Goal: Task Accomplishment & Management: Use online tool/utility

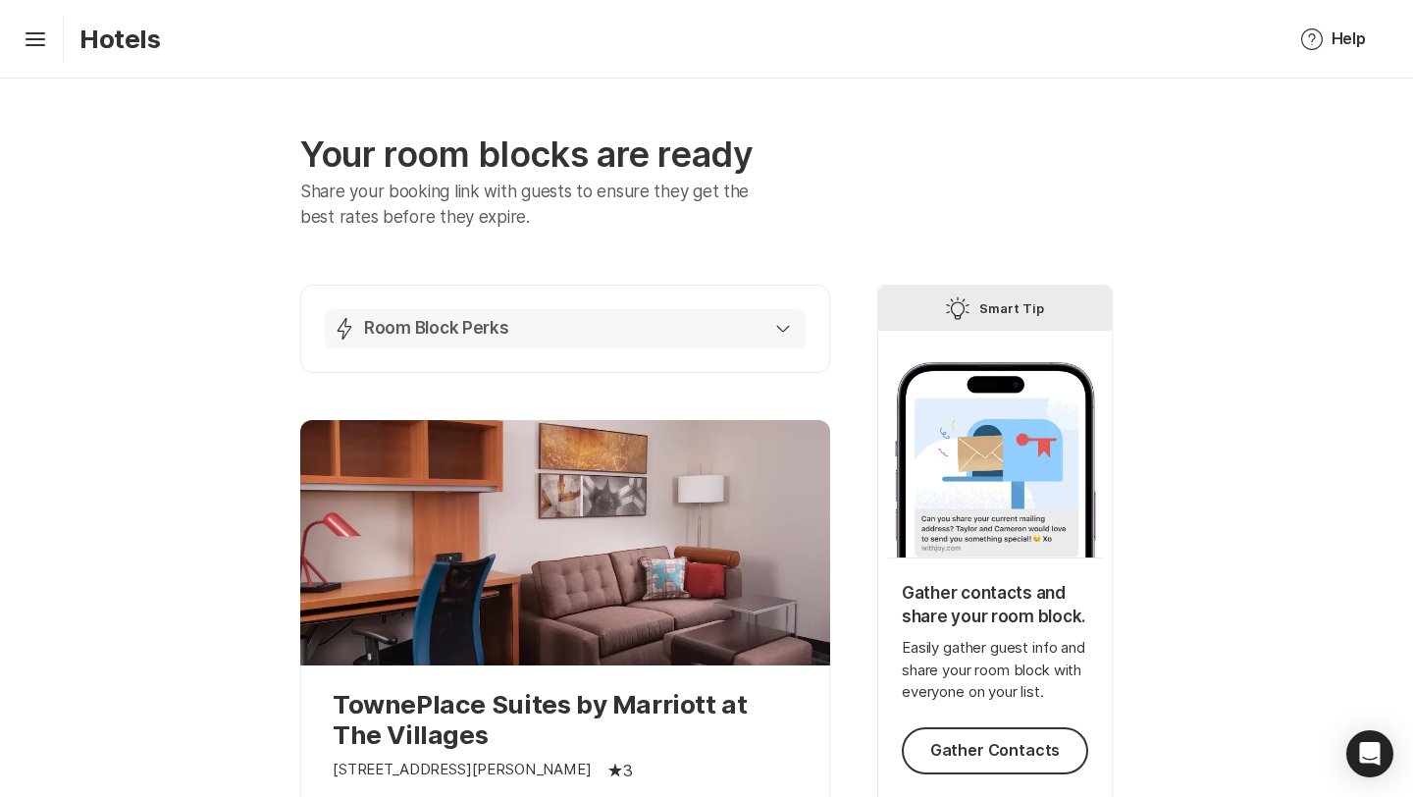
click at [795, 339] on button "Lightning Bolt Room Block Perks" at bounding box center [565, 328] width 481 height 39
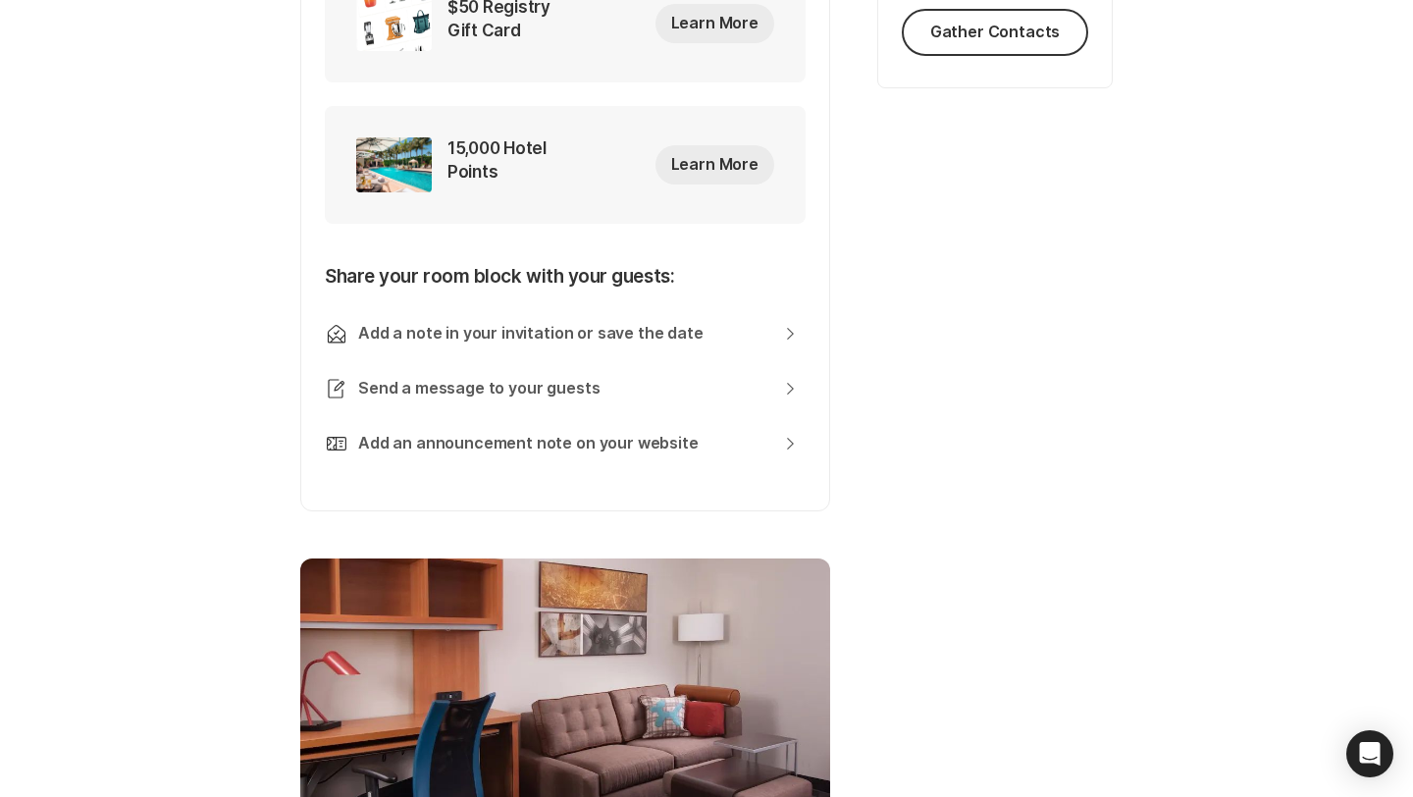
scroll to position [719, 0]
click at [782, 448] on icon "Chevron Right Square" at bounding box center [790, 443] width 16 height 16
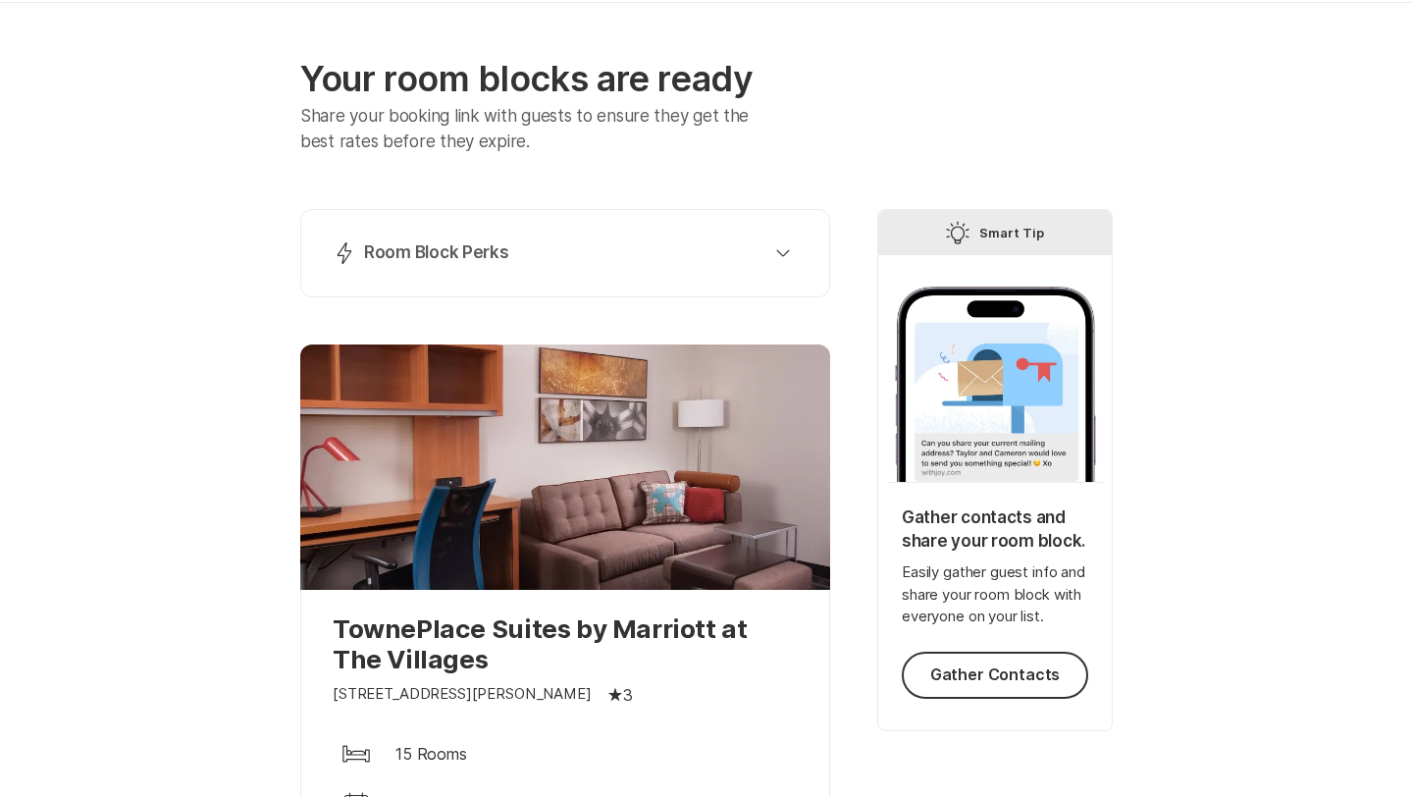
scroll to position [97, 0]
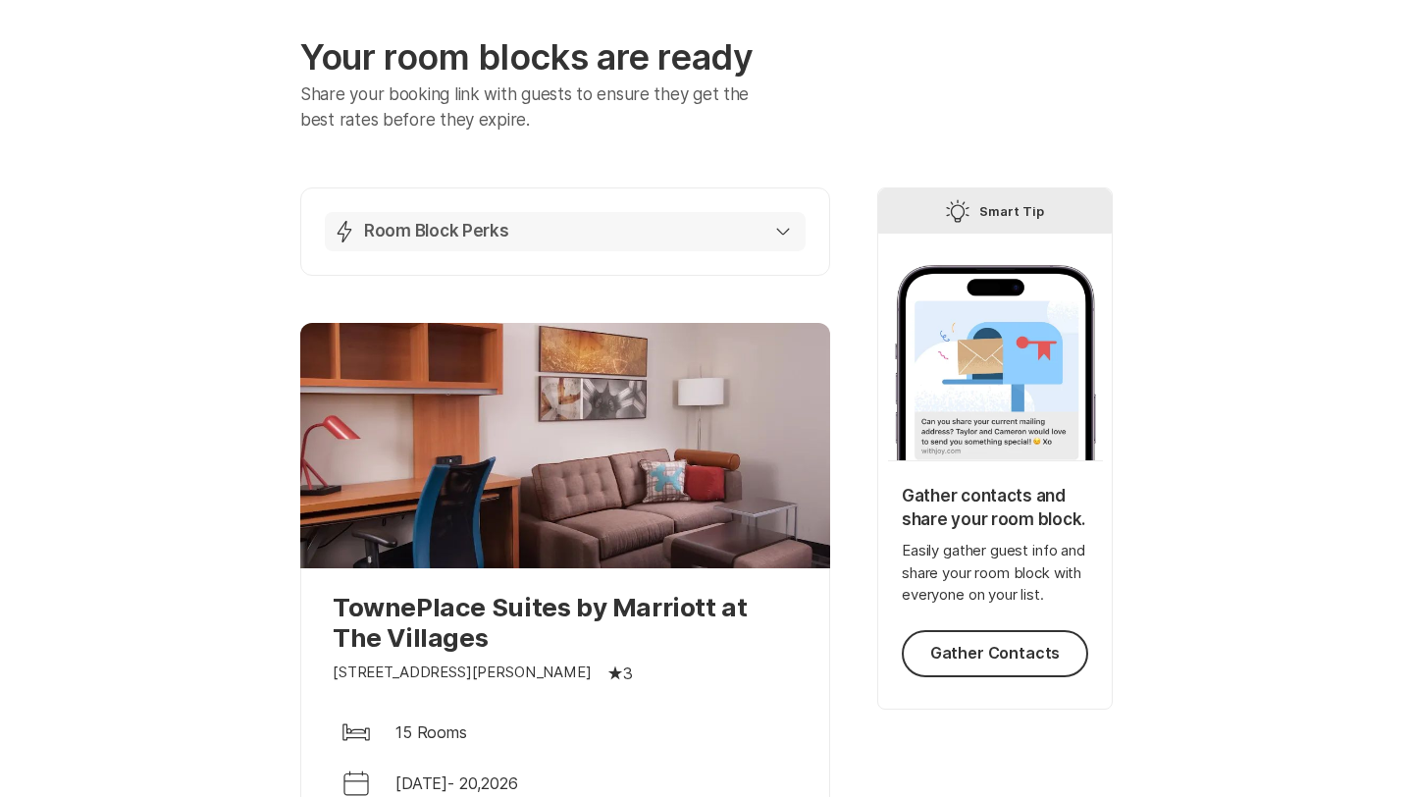
click at [794, 227] on button "Lightning Bolt Room Block Perks" at bounding box center [565, 231] width 481 height 39
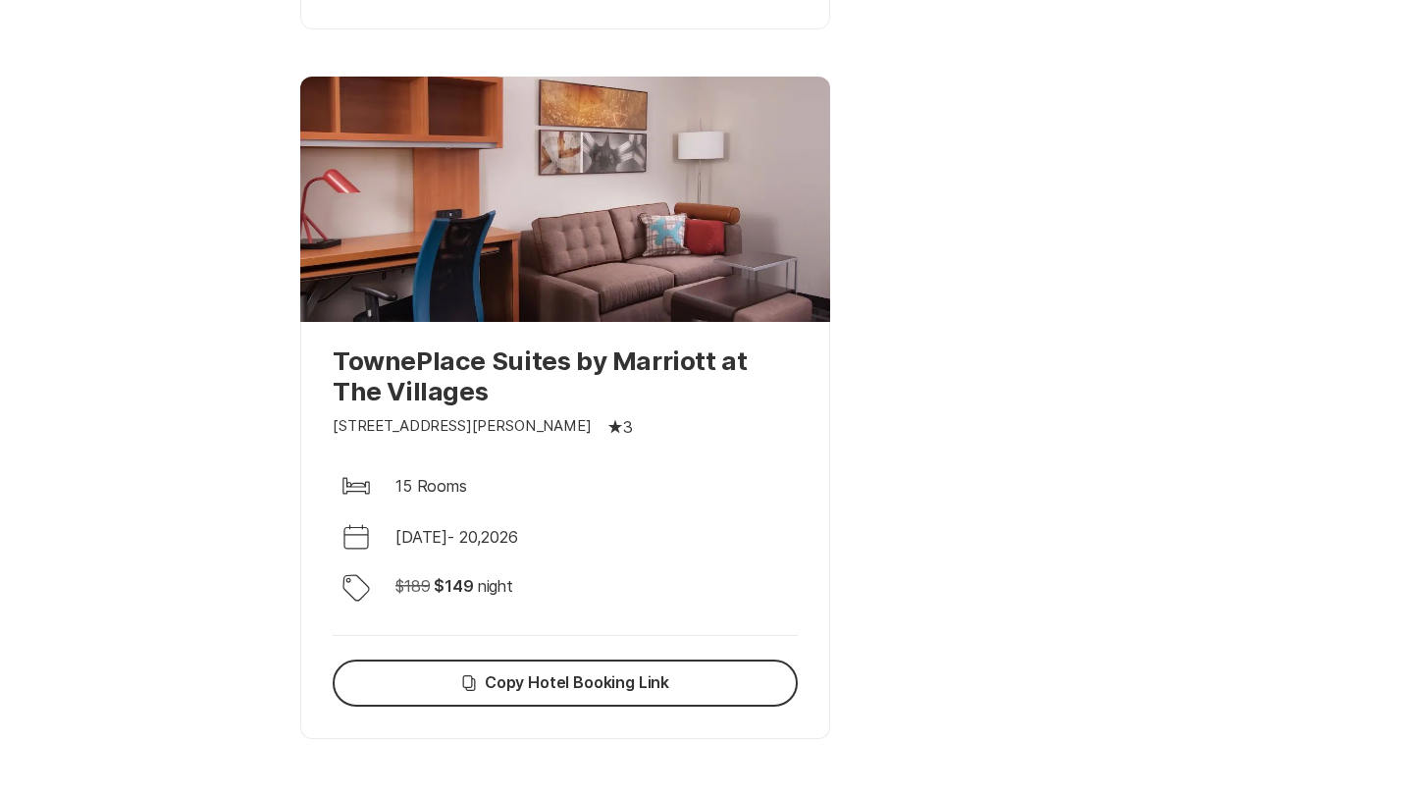
scroll to position [1201, 0]
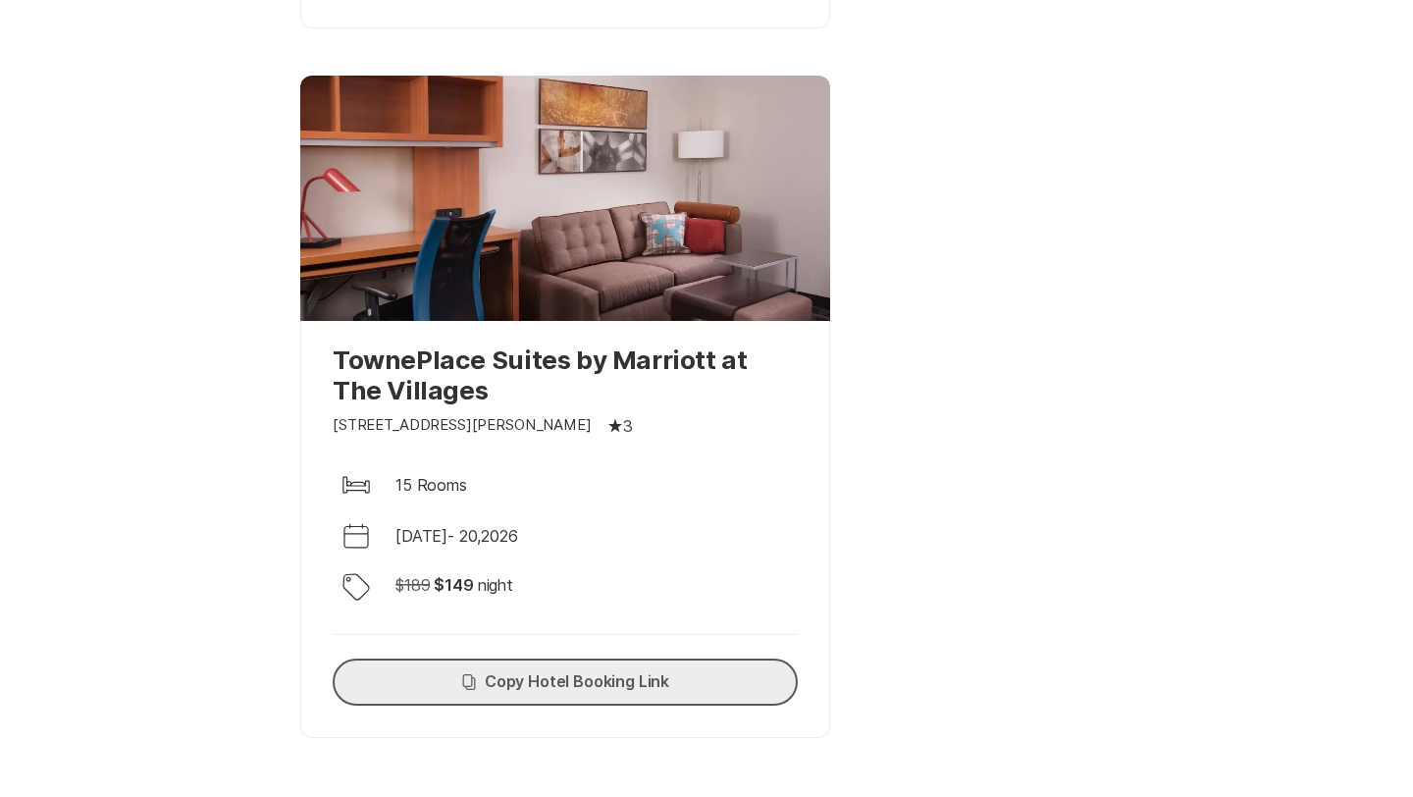
click at [592, 672] on button "Copy Copy Hotel Booking Link" at bounding box center [565, 681] width 465 height 47
